Goal: Use online tool/utility: Utilize a website feature to perform a specific function

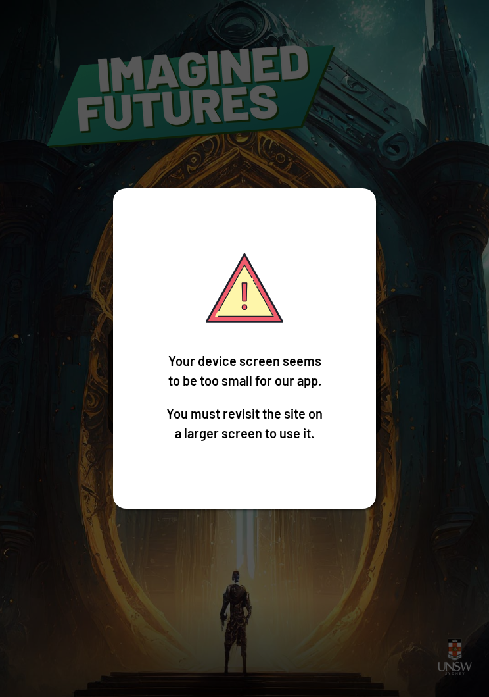
click at [393, 420] on div "Your device screen seems to be too small for our app. You must revisit the site…" at bounding box center [244, 348] width 489 height 697
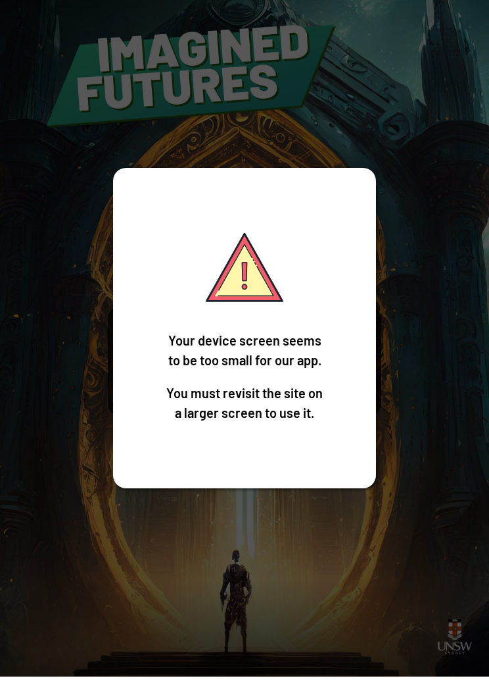
click at [420, 408] on div "Your device screen seems to be too small for our app. You must revisit the site…" at bounding box center [244, 348] width 489 height 697
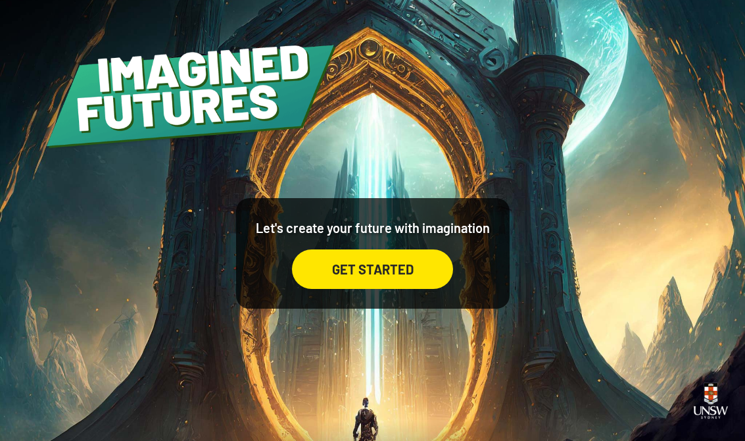
scroll to position [20, 0]
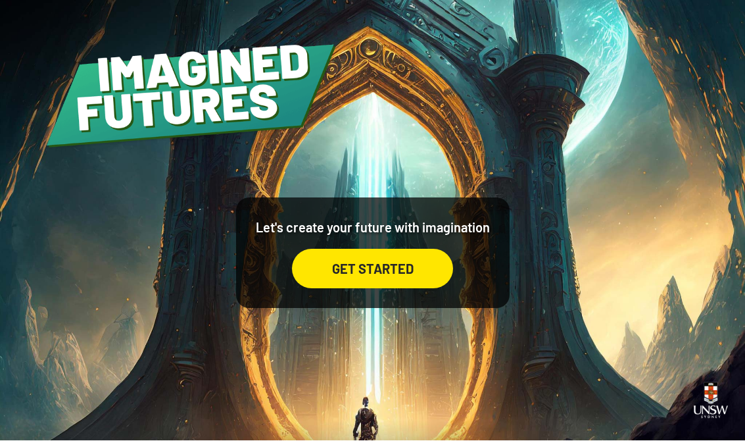
click at [489, 288] on div "Let's create your future with imagination GET STARTED" at bounding box center [372, 220] width 745 height 441
click at [395, 270] on div "GET STARTED" at bounding box center [372, 268] width 161 height 39
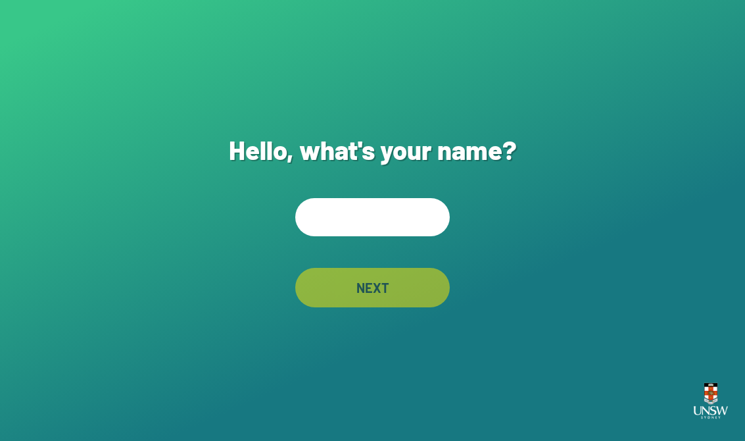
click at [408, 236] on input "text" at bounding box center [372, 217] width 155 height 38
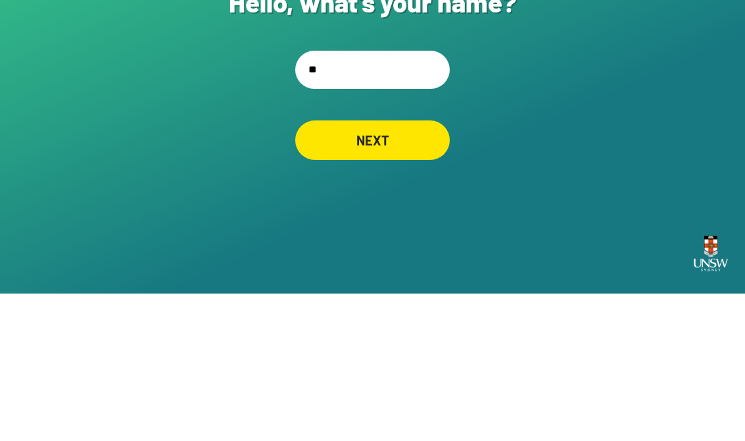
type input "***"
click at [357, 268] on div "NEXT" at bounding box center [372, 287] width 155 height 39
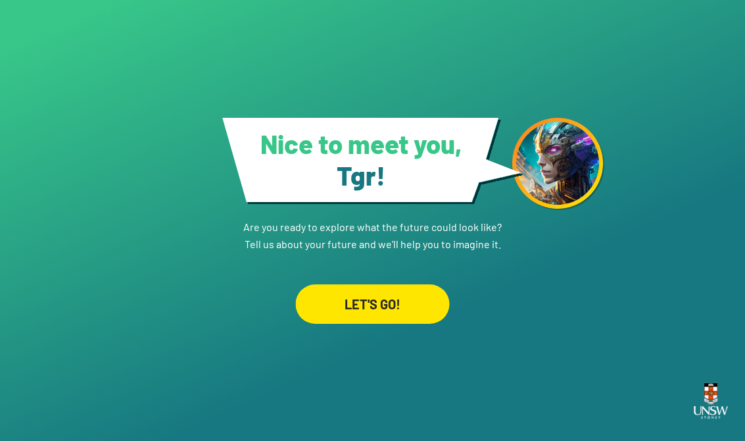
click at [412, 302] on div "LET'S GO!" at bounding box center [372, 303] width 154 height 39
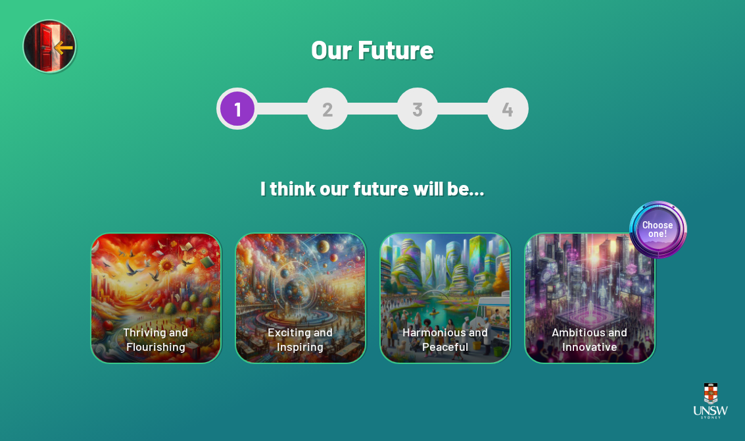
click at [489, 312] on div "Choose one! Ambitious and Innovative" at bounding box center [590, 298] width 129 height 129
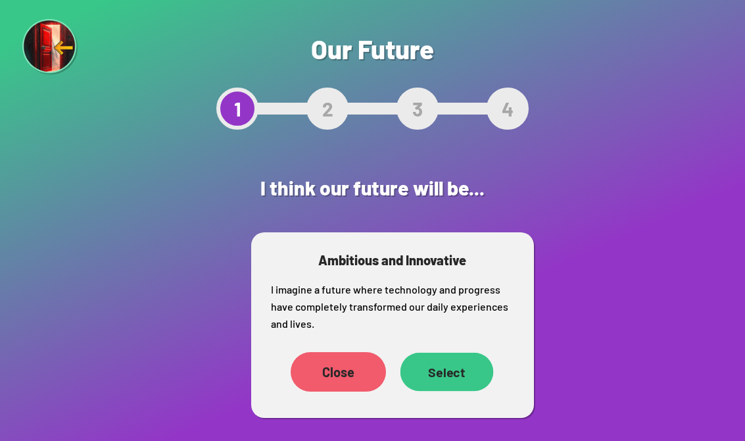
click at [468, 374] on div "Select" at bounding box center [446, 372] width 93 height 39
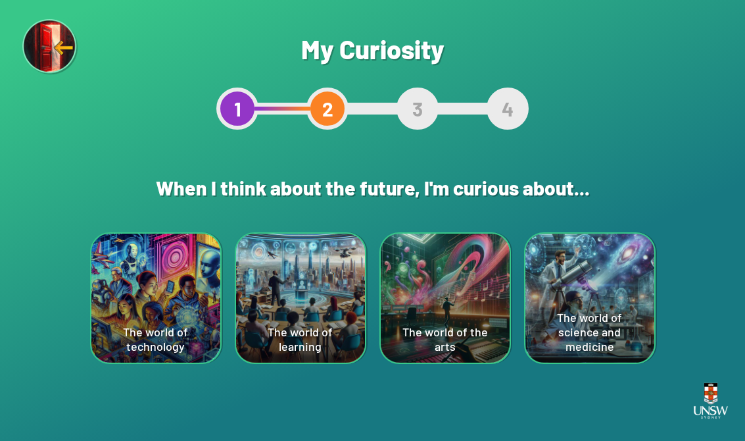
click at [124, 282] on div "The world of technology" at bounding box center [155, 298] width 129 height 129
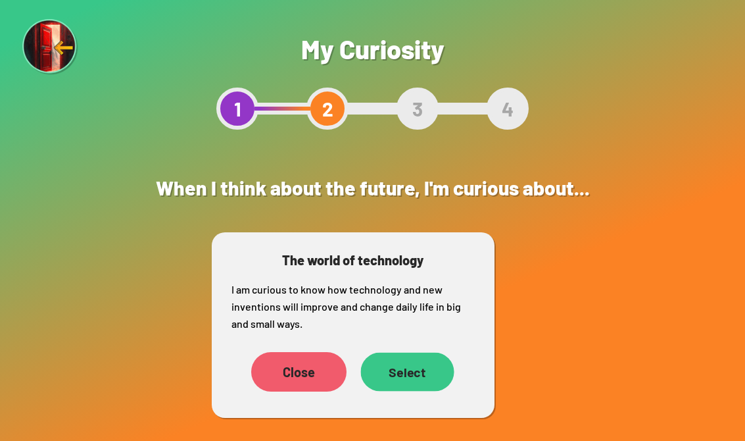
click at [418, 365] on div "Select" at bounding box center [407, 372] width 93 height 39
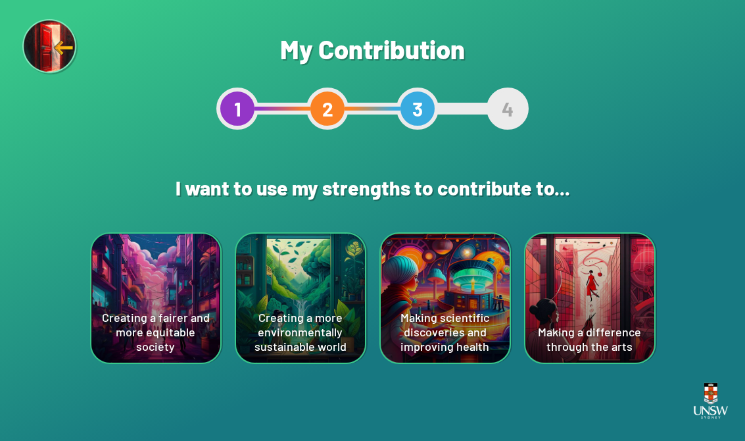
click at [420, 313] on div "Making scientific discoveries and improving health" at bounding box center [445, 298] width 129 height 129
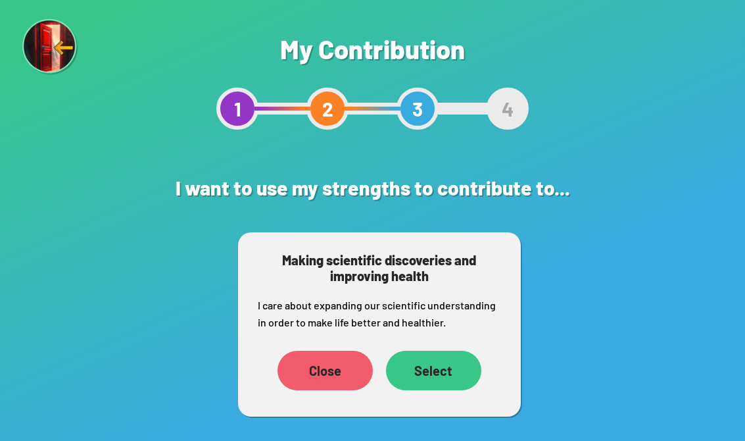
click at [437, 357] on div "Select" at bounding box center [433, 370] width 95 height 39
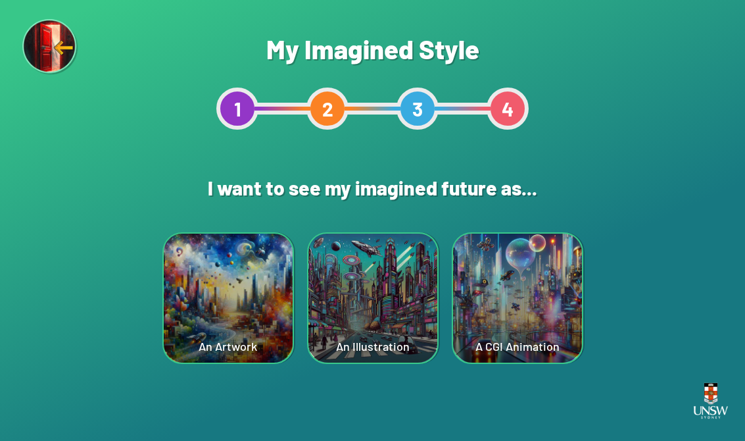
click at [470, 346] on div "A CGI Animation" at bounding box center [517, 298] width 129 height 129
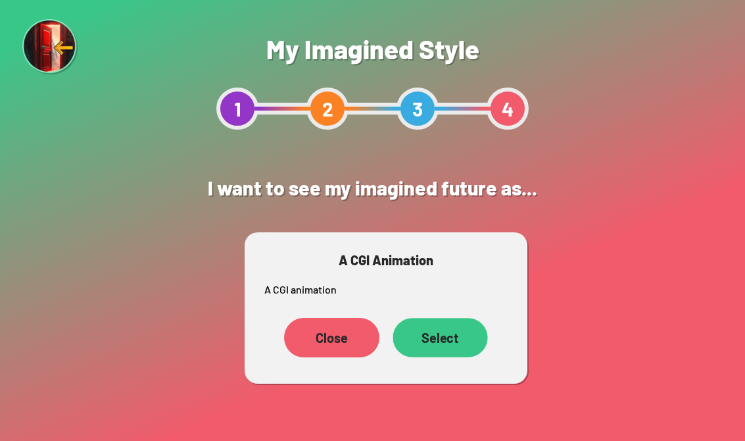
click at [453, 321] on div "Select" at bounding box center [440, 337] width 95 height 39
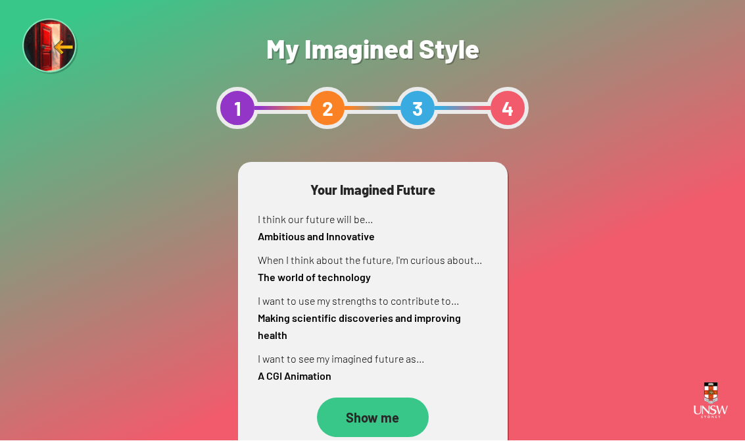
click at [489, 112] on div "4" at bounding box center [508, 109] width 42 height 42
click at [489, 111] on div "4" at bounding box center [508, 109] width 42 height 42
click at [374, 418] on div "Show me" at bounding box center [372, 417] width 112 height 39
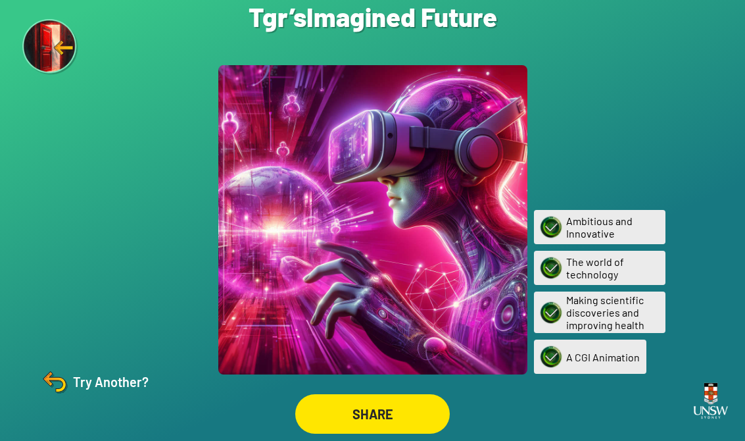
click at [76, 388] on div "Try Another?" at bounding box center [94, 382] width 110 height 32
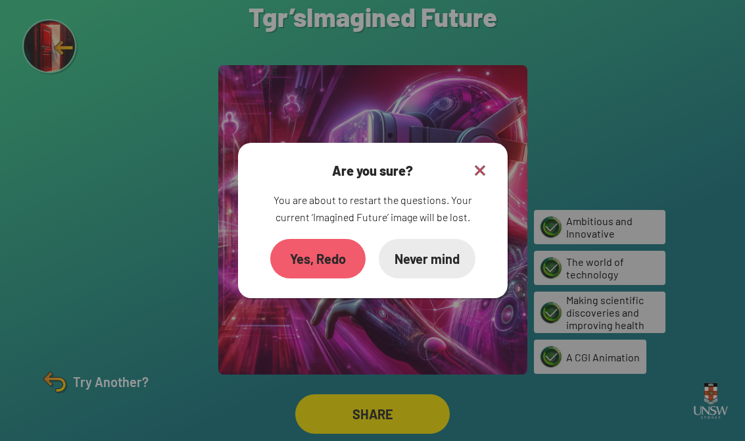
click at [335, 261] on div "Yes, Redo" at bounding box center [317, 258] width 95 height 39
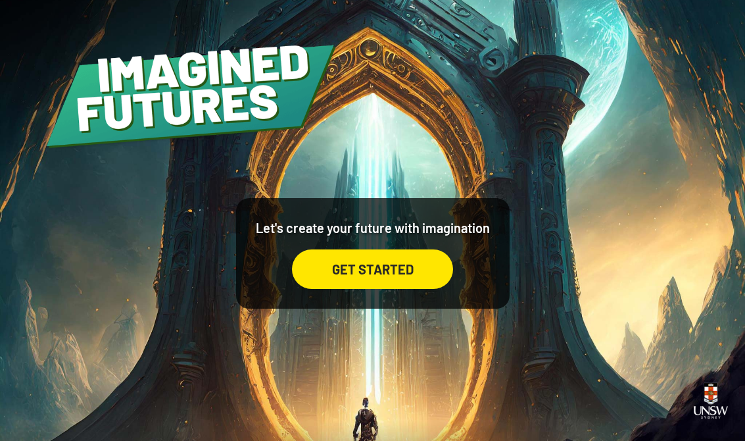
click at [407, 282] on div "GET STARTED" at bounding box center [372, 268] width 161 height 39
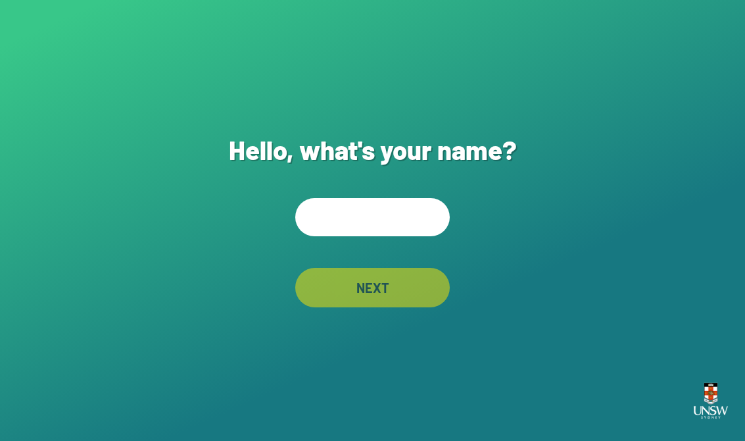
click at [364, 230] on input "text" at bounding box center [372, 217] width 155 height 38
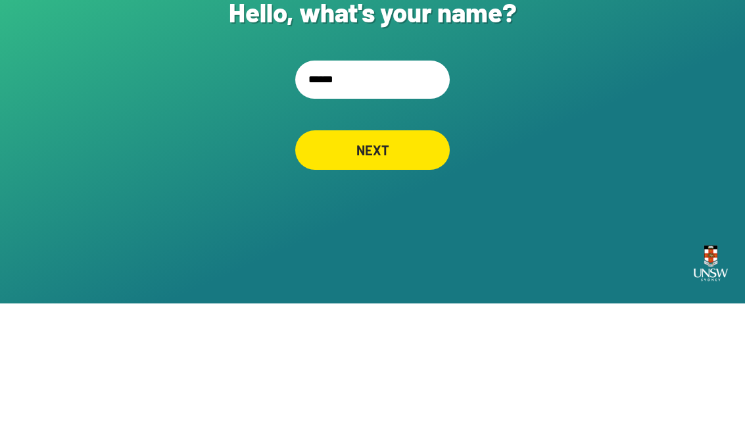
type input "*******"
click at [353, 293] on div "NEXT" at bounding box center [372, 287] width 155 height 39
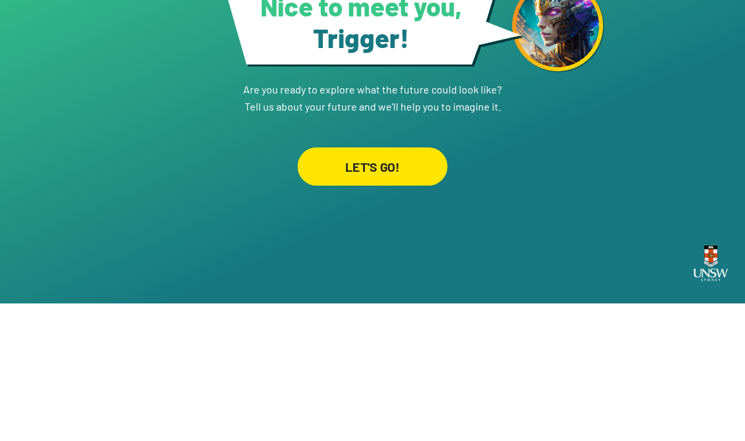
click at [420, 296] on div "LET'S GO!" at bounding box center [372, 303] width 150 height 38
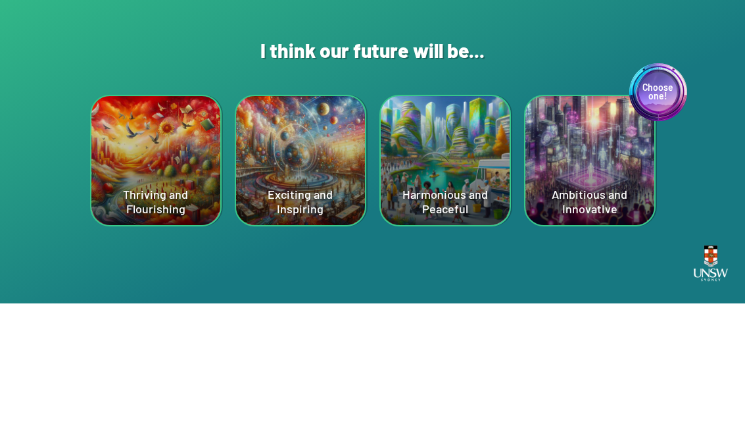
click at [444, 334] on div "Harmonious and Peaceful" at bounding box center [445, 298] width 129 height 129
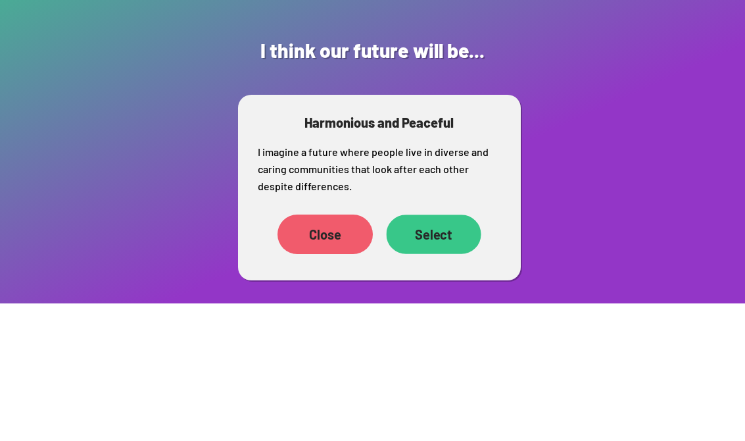
click at [457, 372] on div "Select" at bounding box center [433, 371] width 95 height 39
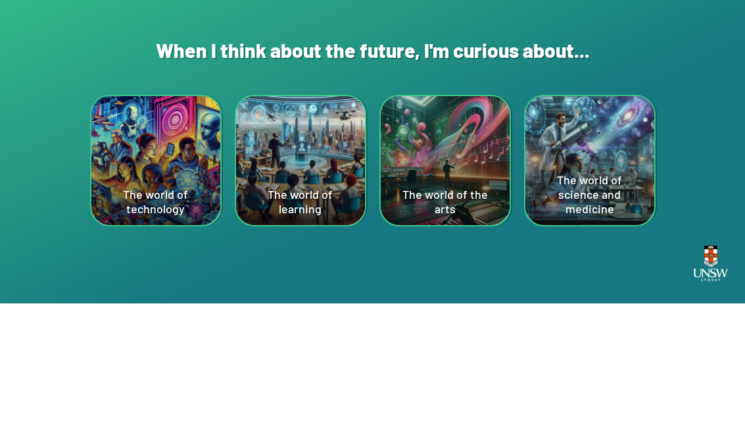
click at [489, 300] on div "The world of science and medicine" at bounding box center [590, 298] width 129 height 129
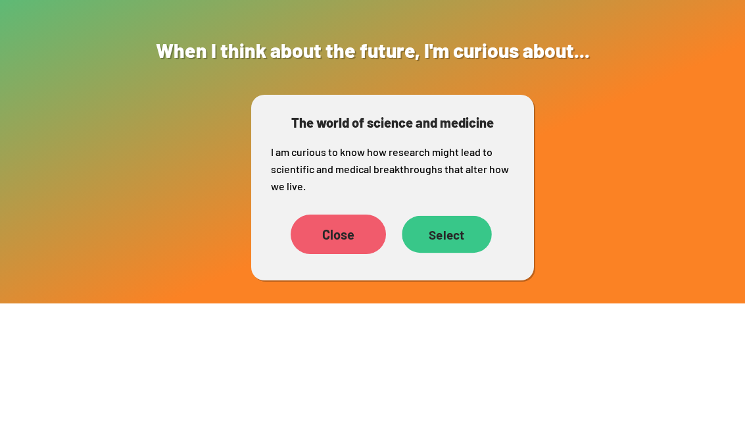
click at [466, 378] on div "Select" at bounding box center [447, 371] width 90 height 37
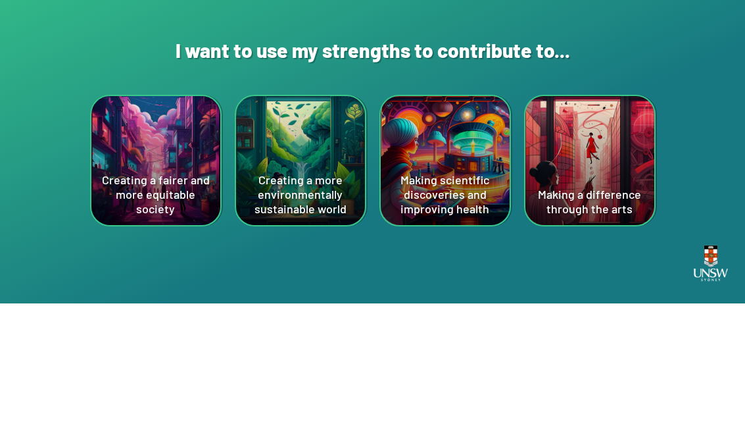
click at [172, 302] on div "Creating a fairer and more equitable society" at bounding box center [155, 298] width 129 height 129
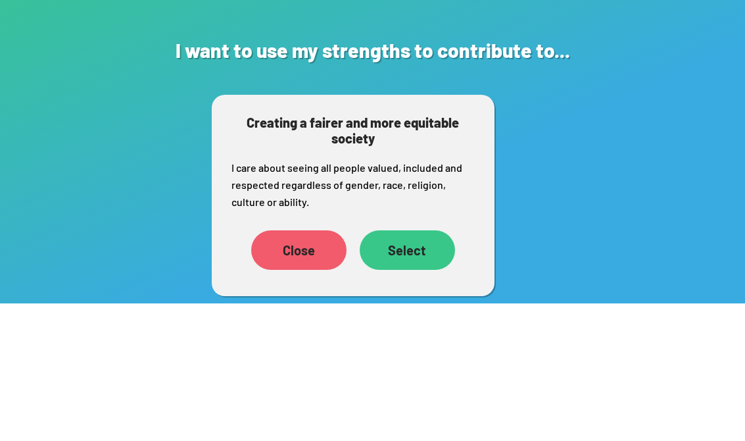
click at [447, 374] on div "Select" at bounding box center [407, 387] width 95 height 39
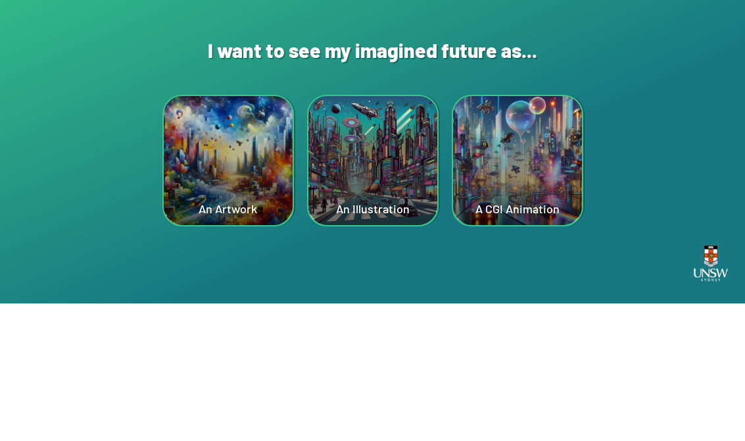
click at [489, 305] on div "A CGI Animation" at bounding box center [517, 298] width 129 height 129
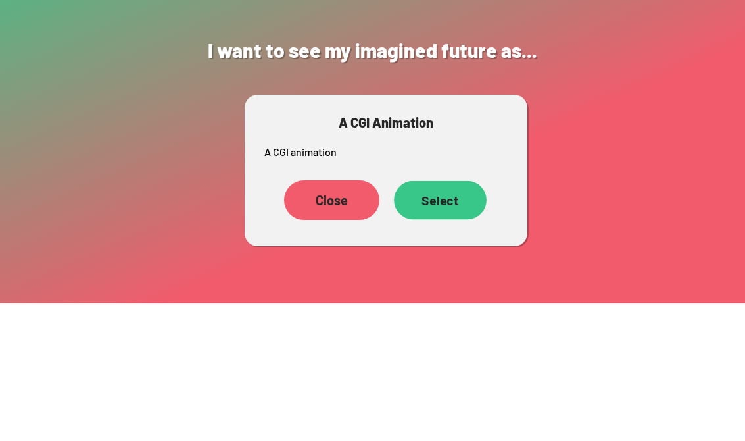
click at [466, 349] on div "Select" at bounding box center [440, 337] width 93 height 38
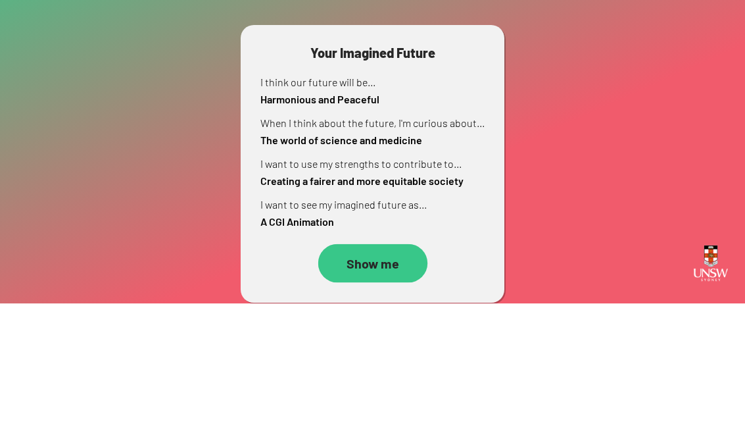
click at [377, 395] on div "Show me" at bounding box center [372, 401] width 109 height 39
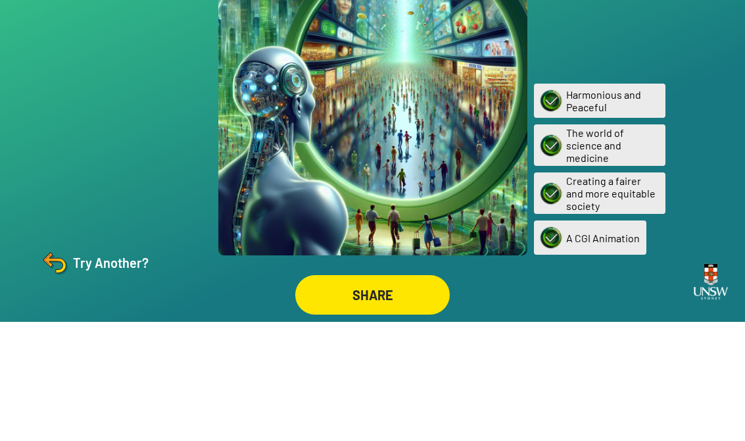
scroll to position [20, 0]
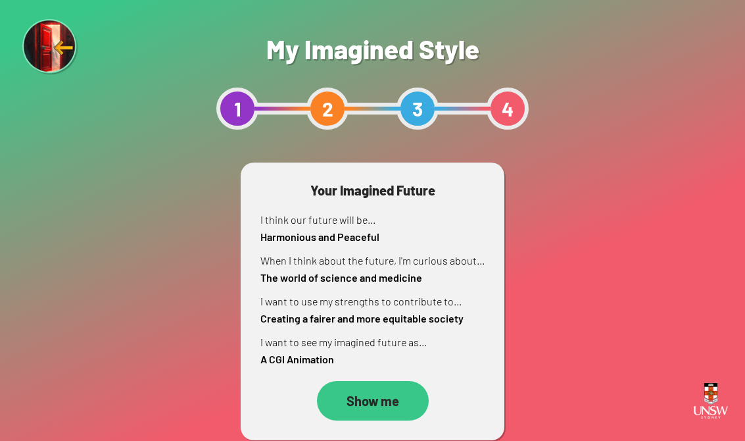
click at [385, 394] on div "Show me" at bounding box center [373, 400] width 112 height 39
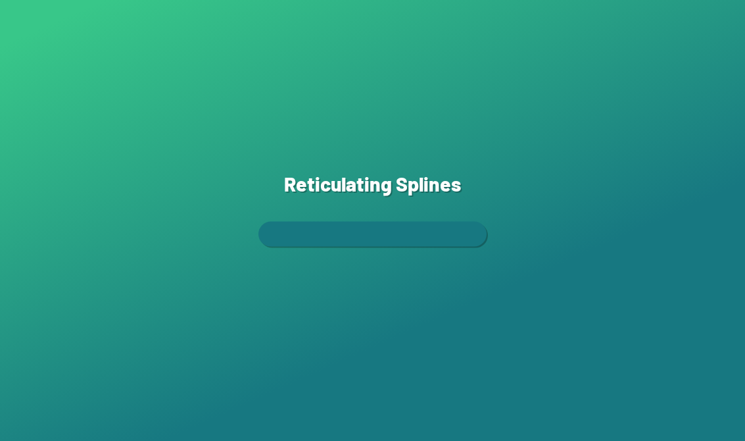
click at [10, 32] on div "Reticulating Splines" at bounding box center [372, 220] width 745 height 441
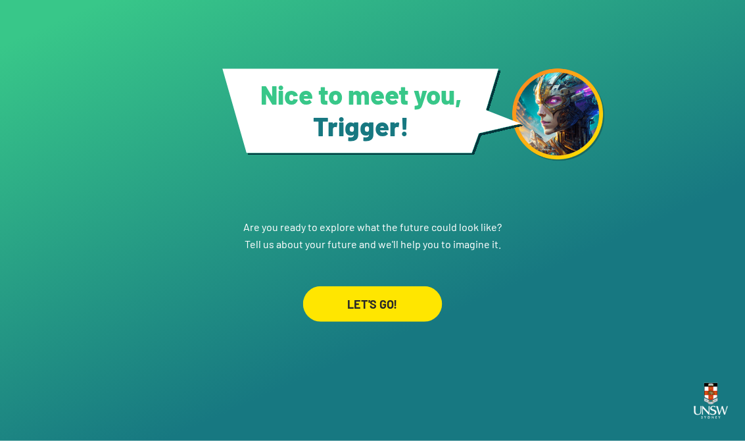
scroll to position [20, 0]
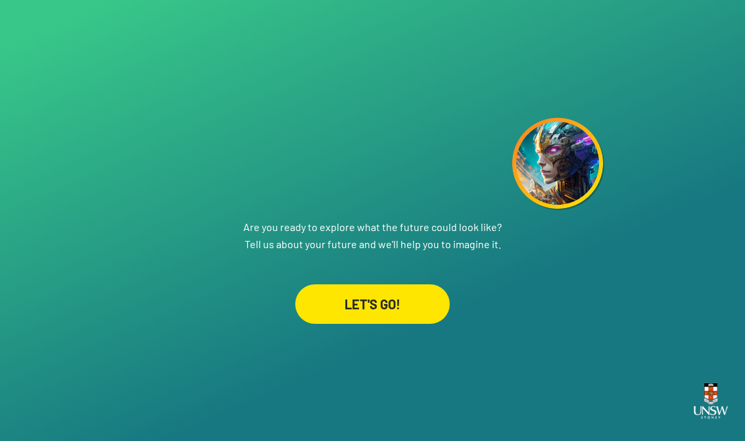
click at [338, 284] on div "LET'S GO!" at bounding box center [372, 303] width 155 height 39
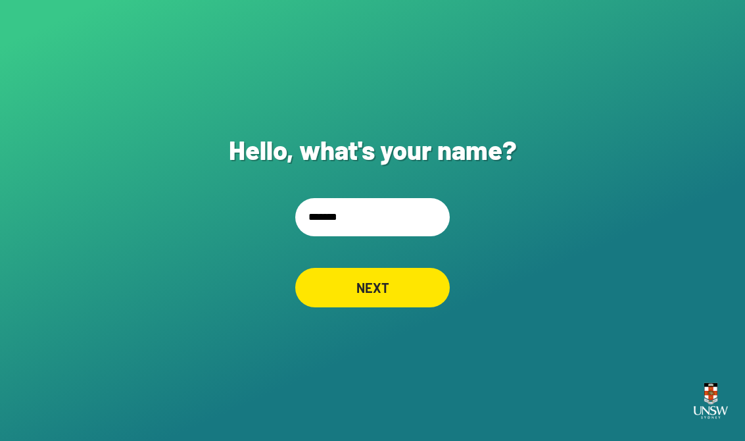
click at [362, 234] on input "*******" at bounding box center [372, 217] width 155 height 38
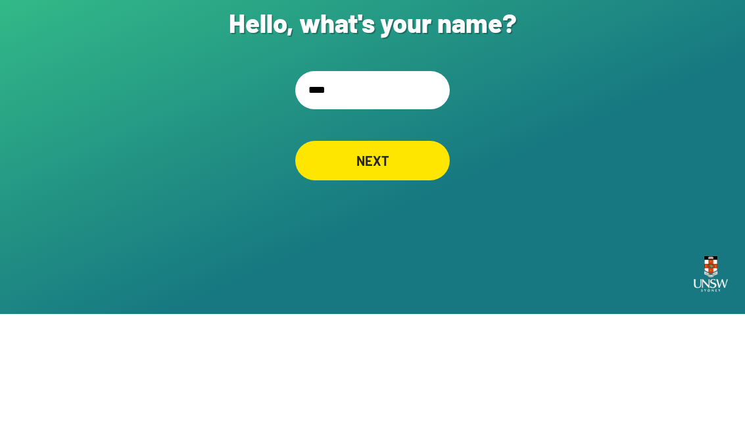
type input "*****"
click at [316, 268] on div "NEXT" at bounding box center [372, 287] width 155 height 39
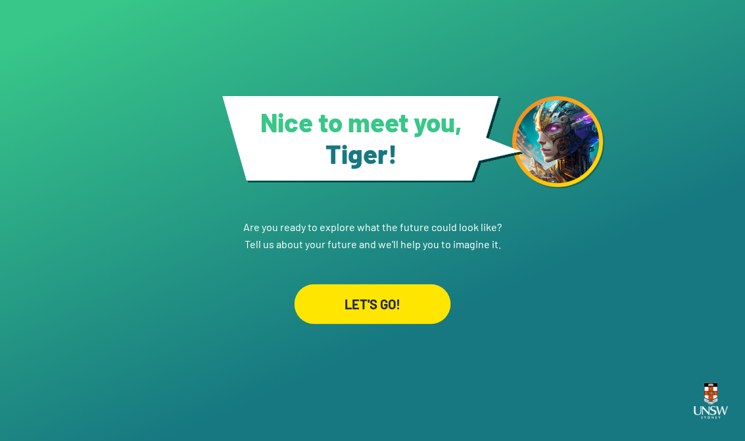
click at [316, 143] on h1 "Nice to meet you, [PERSON_NAME] !" at bounding box center [361, 137] width 243 height 63
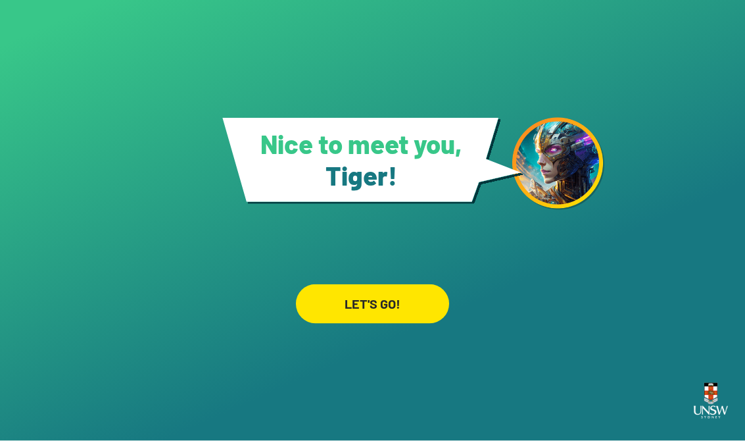
scroll to position [13, 0]
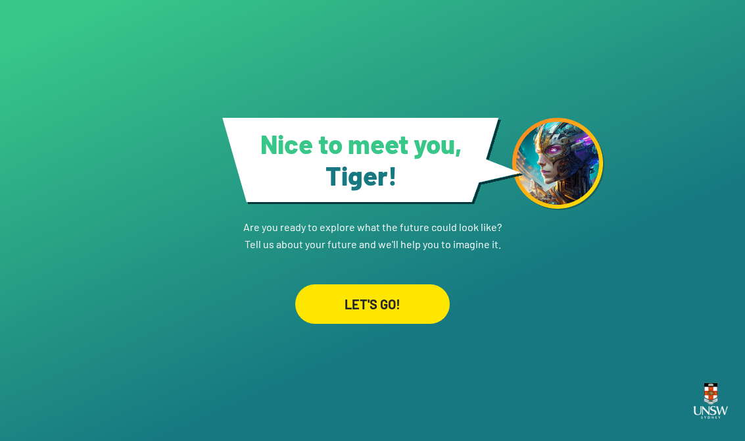
click at [372, 296] on div "LET'S GO!" at bounding box center [372, 303] width 155 height 39
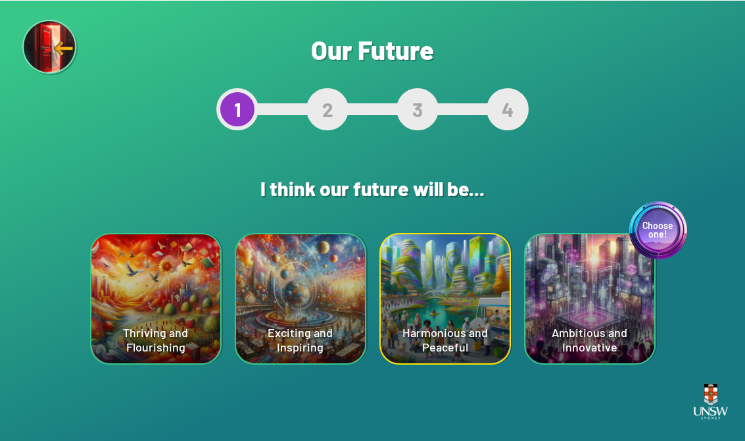
click at [489, 299] on div "Choose one! Ambitious and Innovative" at bounding box center [590, 298] width 129 height 129
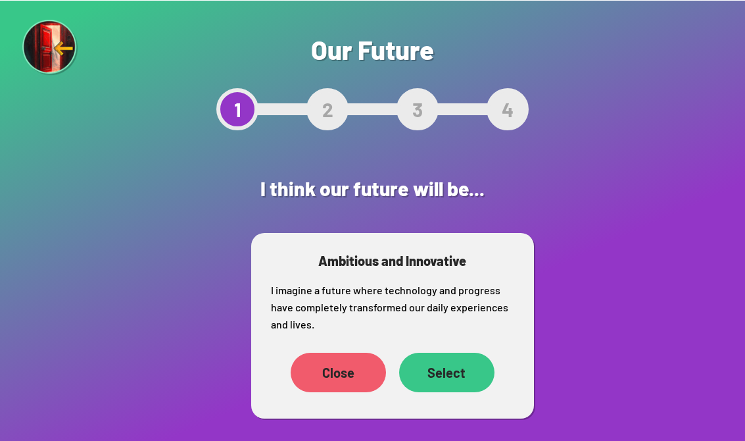
click at [455, 353] on div "Select" at bounding box center [446, 371] width 95 height 39
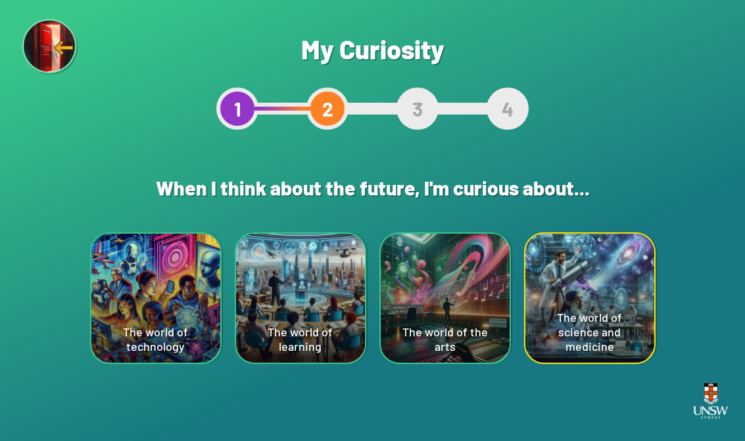
click at [454, 352] on div "The world of the arts" at bounding box center [445, 298] width 129 height 129
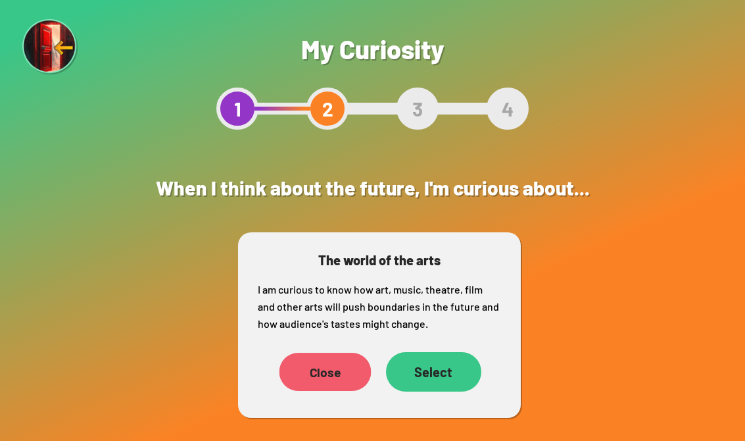
click at [317, 381] on div "Close" at bounding box center [325, 372] width 92 height 38
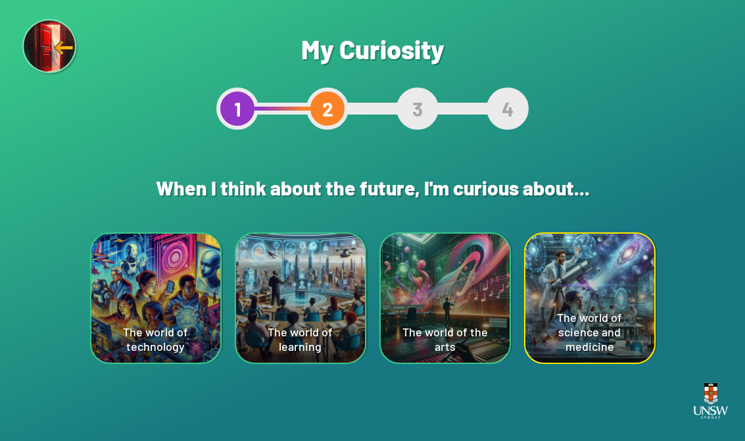
click at [145, 258] on div "The world of technology" at bounding box center [155, 298] width 129 height 129
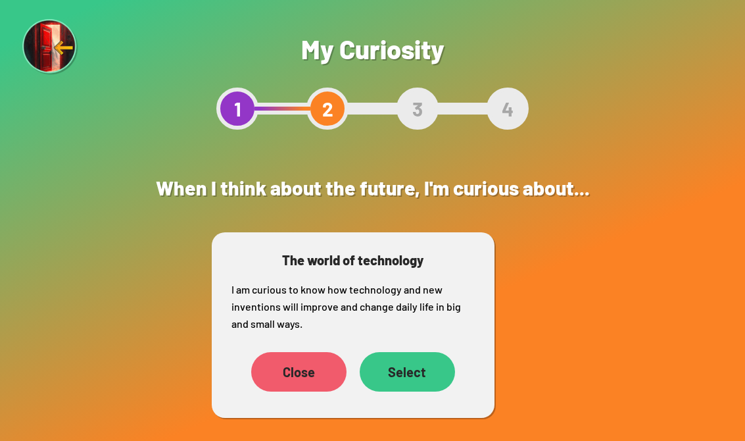
click at [413, 372] on div "Select" at bounding box center [407, 371] width 95 height 39
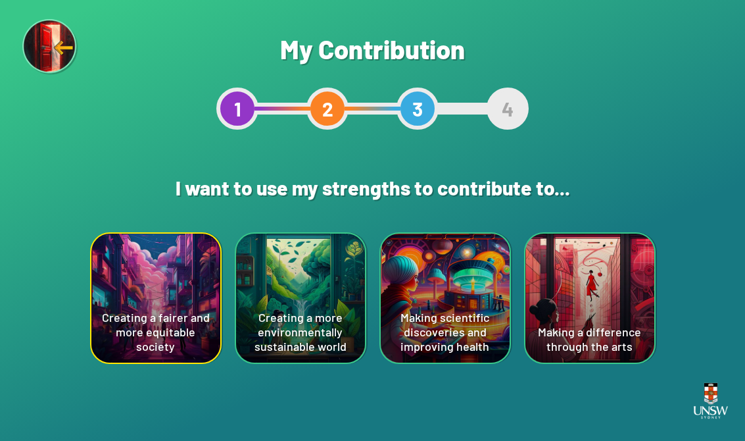
click at [166, 262] on div "Creating a fairer and more equitable society" at bounding box center [155, 298] width 129 height 129
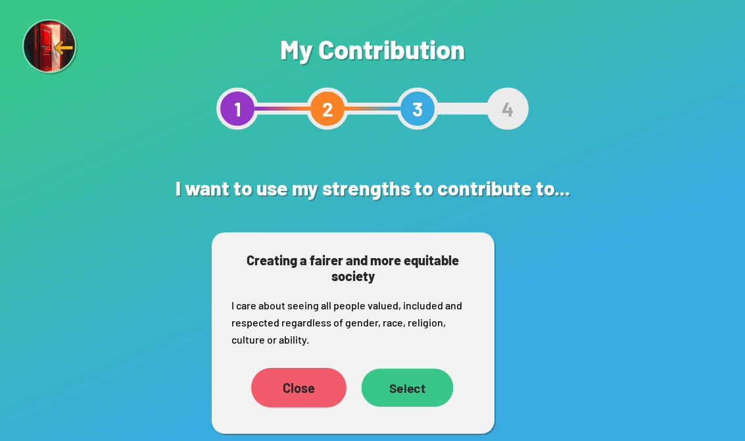
click at [397, 380] on div "Select" at bounding box center [407, 387] width 92 height 38
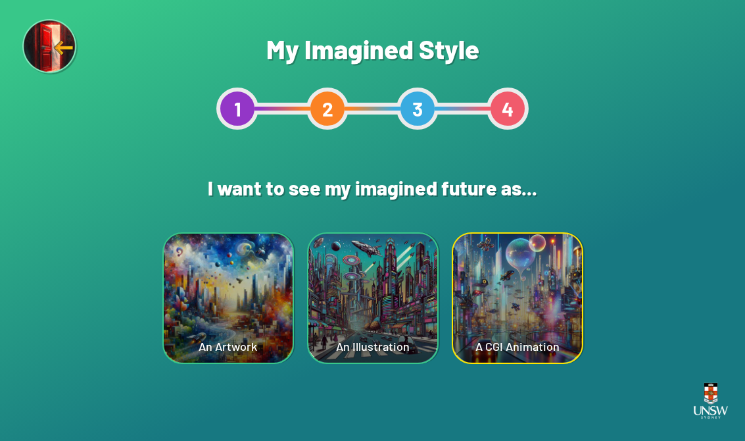
click at [465, 309] on div "A CGI Animation" at bounding box center [517, 298] width 129 height 129
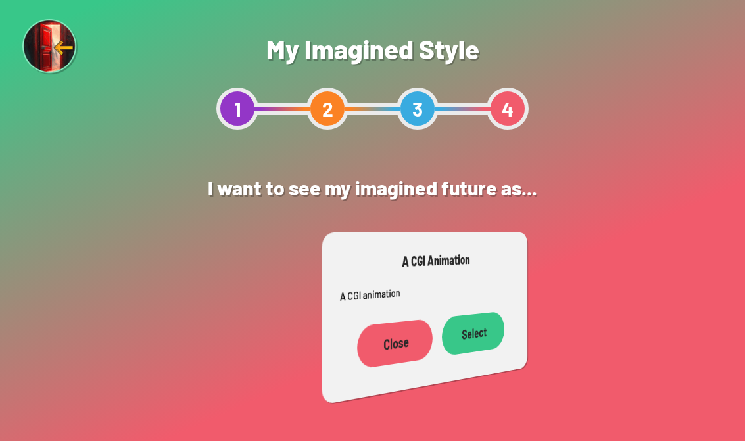
click at [489, 311] on div "Close Select" at bounding box center [428, 342] width 176 height 76
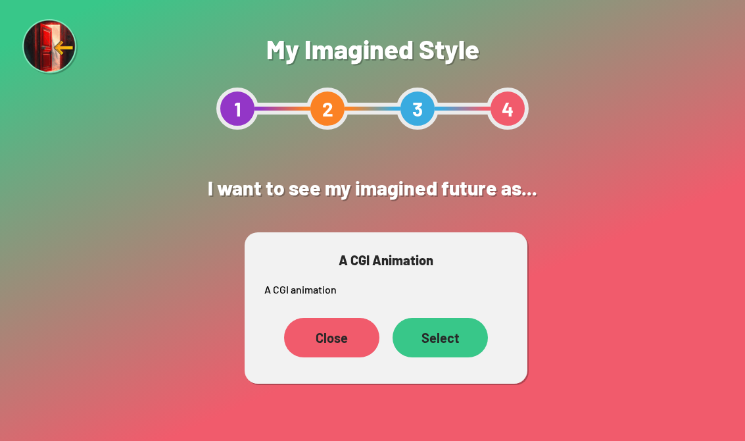
click at [440, 326] on div "Select" at bounding box center [440, 337] width 95 height 39
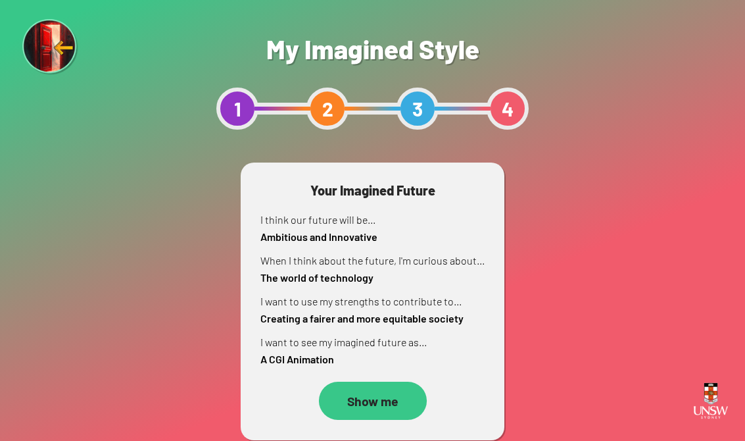
click at [368, 384] on div "Show me" at bounding box center [372, 401] width 108 height 38
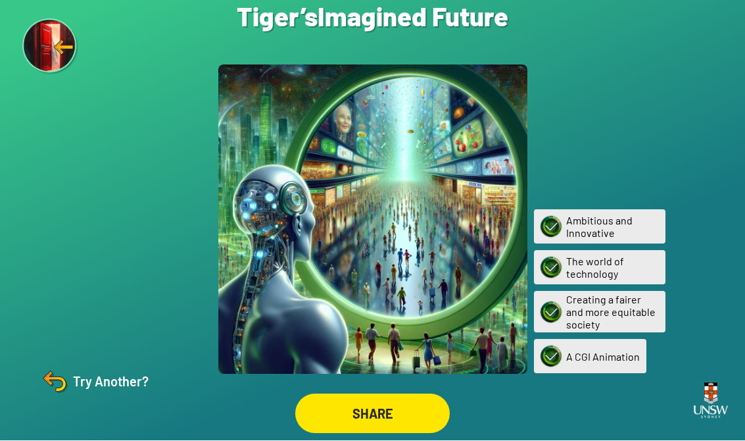
click at [388, 410] on div "SHARE" at bounding box center [372, 413] width 155 height 39
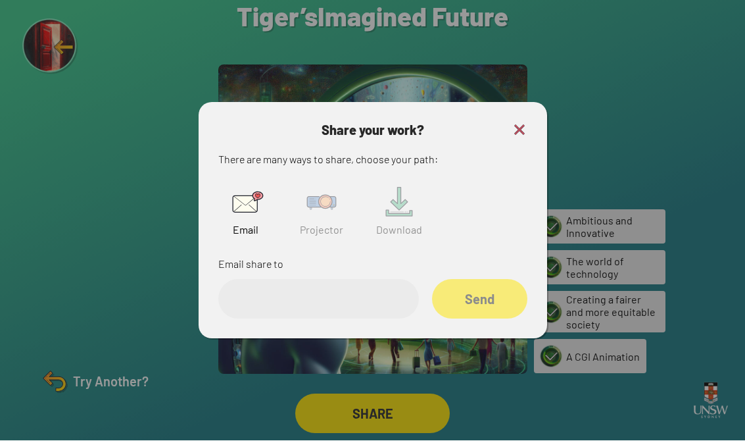
click at [327, 221] on img at bounding box center [322, 203] width 42 height 42
click at [489, 128] on div "Share your work? There are many ways to share, choose your path: Email Projecto…" at bounding box center [373, 221] width 349 height 236
click at [489, 138] on img at bounding box center [520, 130] width 16 height 16
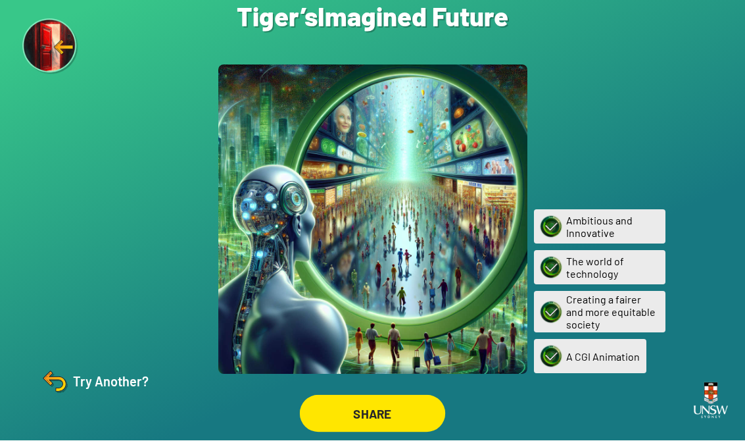
click at [349, 407] on div "SHARE" at bounding box center [372, 414] width 145 height 38
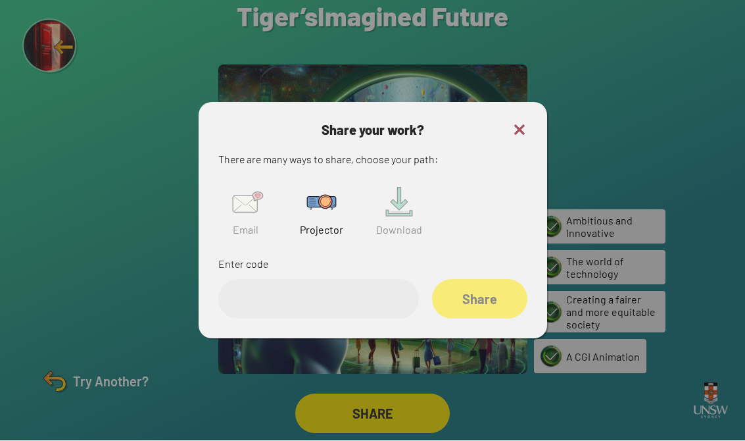
click at [282, 293] on input "text" at bounding box center [318, 299] width 201 height 39
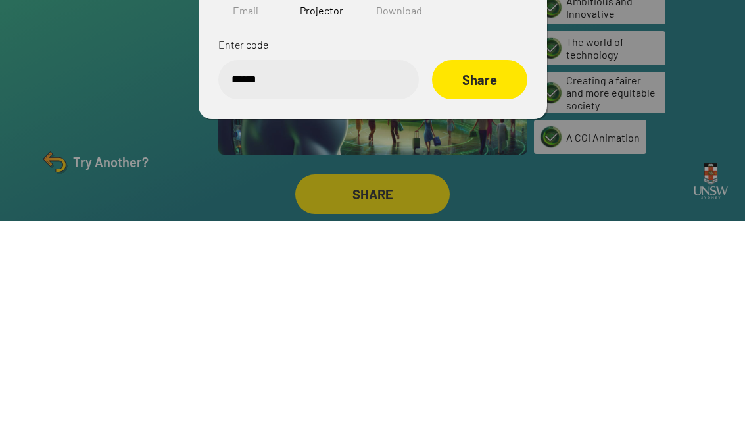
click at [485, 280] on div "Share" at bounding box center [479, 299] width 95 height 39
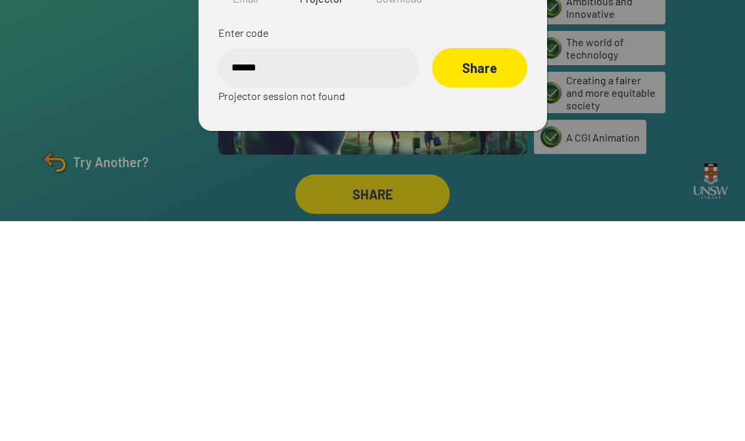
click at [305, 268] on input "******" at bounding box center [318, 287] width 201 height 39
click at [316, 268] on input "******" at bounding box center [318, 287] width 201 height 39
type input "******"
click at [470, 268] on div "Share" at bounding box center [479, 287] width 95 height 39
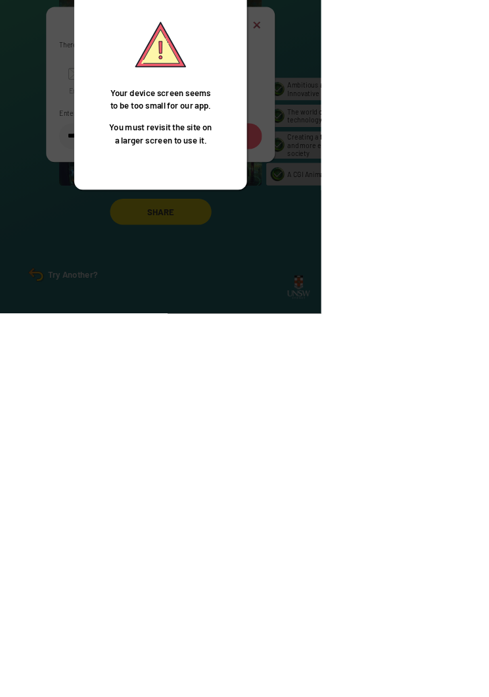
scroll to position [15, 0]
